Goal: Task Accomplishment & Management: Complete application form

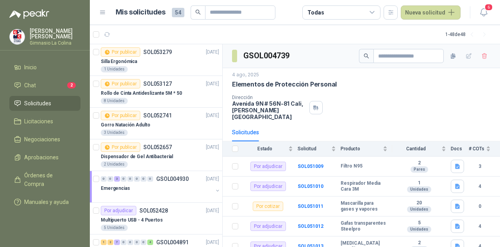
scroll to position [18, 0]
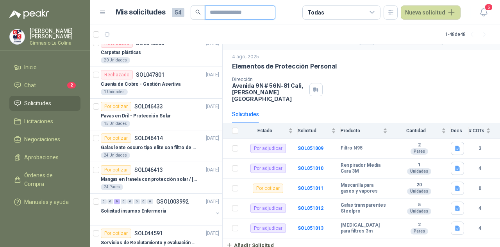
click at [226, 18] on input "text" at bounding box center [237, 12] width 55 height 13
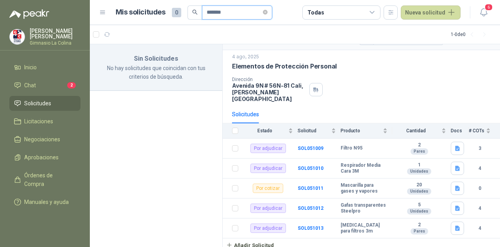
click at [226, 15] on input "*******" at bounding box center [234, 12] width 55 height 13
click at [224, 14] on input "*******" at bounding box center [234, 12] width 55 height 13
type input "********"
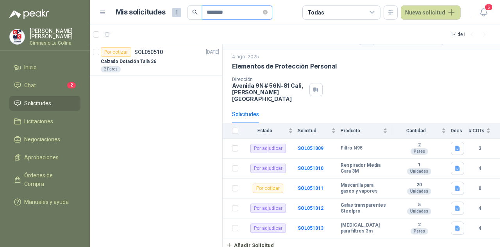
click at [224, 14] on input "********" at bounding box center [234, 12] width 55 height 13
click at [161, 49] on p "SOL050510" at bounding box center [148, 51] width 29 height 5
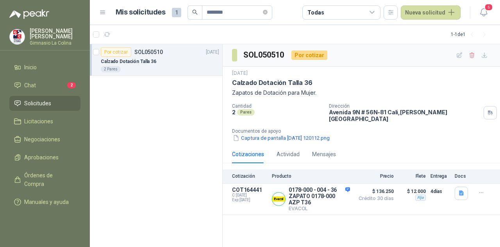
click at [267, 56] on h3 "SOL050510" at bounding box center [265, 55] width 42 height 12
copy h3 "SOL050510"
click at [435, 14] on button "Nueva solicitud" at bounding box center [431, 12] width 60 height 14
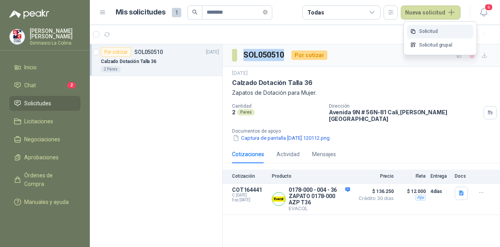
click at [447, 30] on link "Solicitud" at bounding box center [440, 32] width 66 height 14
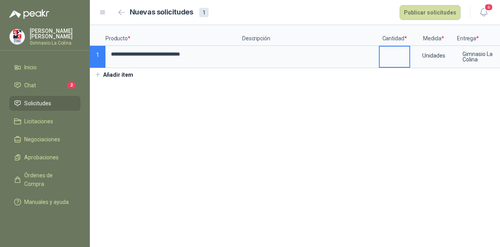
click at [380, 55] on input at bounding box center [395, 54] width 30 height 15
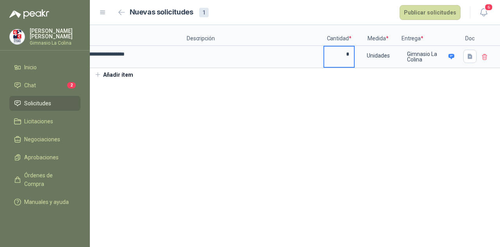
type input "*"
click at [469, 54] on icon "button" at bounding box center [470, 56] width 5 height 5
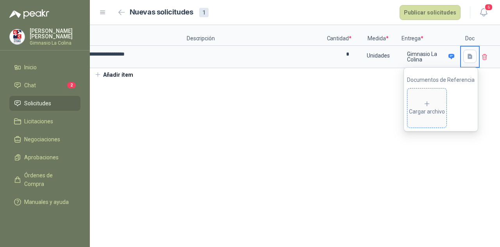
click at [428, 117] on span "Cargar archivo" at bounding box center [427, 107] width 39 height 39
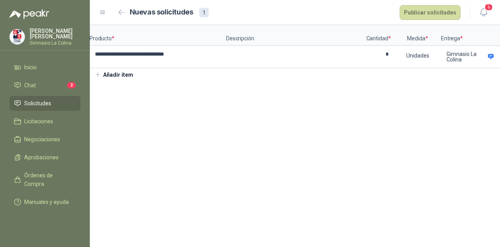
scroll to position [0, 0]
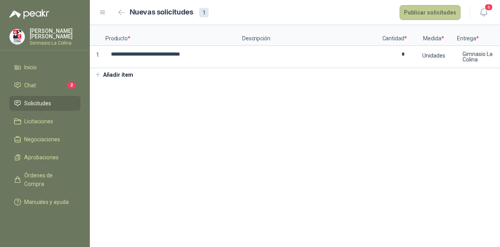
click at [409, 12] on button "Publicar solicitudes" at bounding box center [430, 12] width 61 height 15
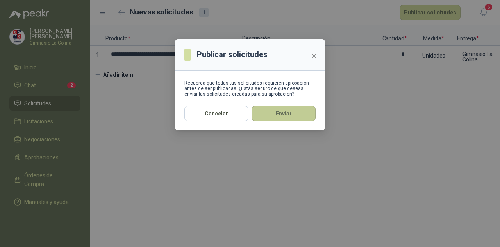
click at [277, 111] on button "Enviar" at bounding box center [284, 113] width 64 height 15
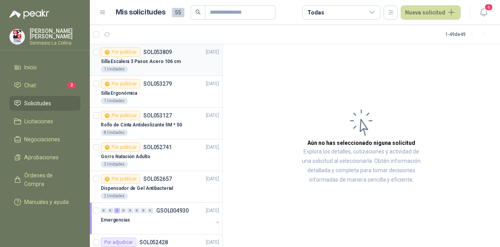
click at [155, 63] on p "Silla Escalera 3 Pasos Acero 106 cm" at bounding box center [141, 61] width 80 height 7
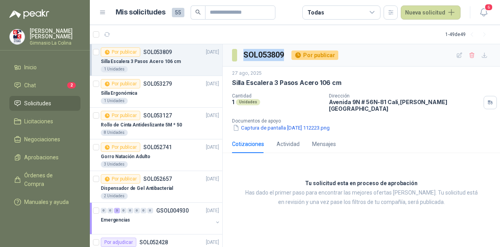
drag, startPoint x: 283, startPoint y: 54, endPoint x: 233, endPoint y: 64, distance: 51.4
click at [240, 55] on section "SOL053809" at bounding box center [258, 55] width 53 height 13
copy h3 "SOL053809"
